Goal: Navigation & Orientation: Find specific page/section

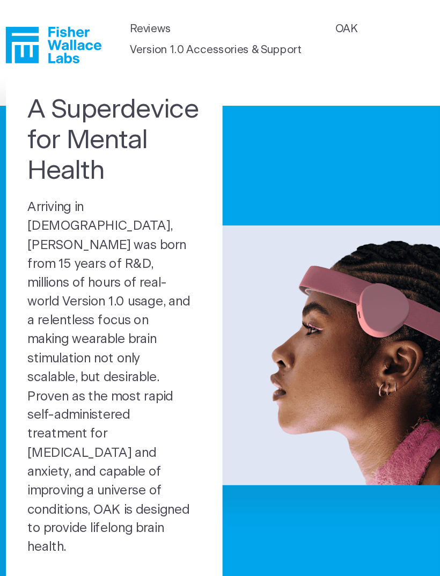
click at [230, 42] on link "Version 1.0 Accessories & Support" at bounding box center [195, 42] width 145 height 14
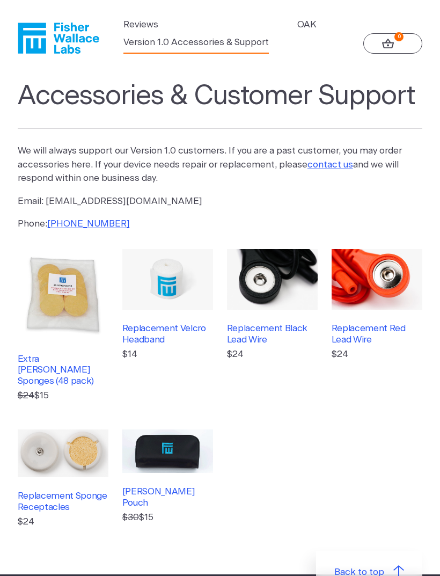
click at [309, 23] on link "OAK" at bounding box center [306, 25] width 19 height 14
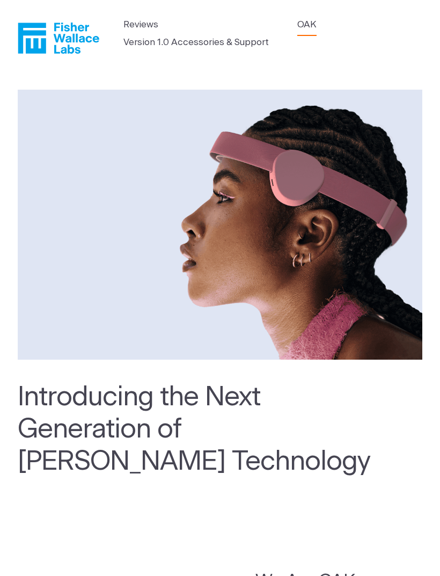
click at [228, 44] on link "Version 1.0 Accessories & Support" at bounding box center [195, 42] width 145 height 14
